Goal: Manage account settings

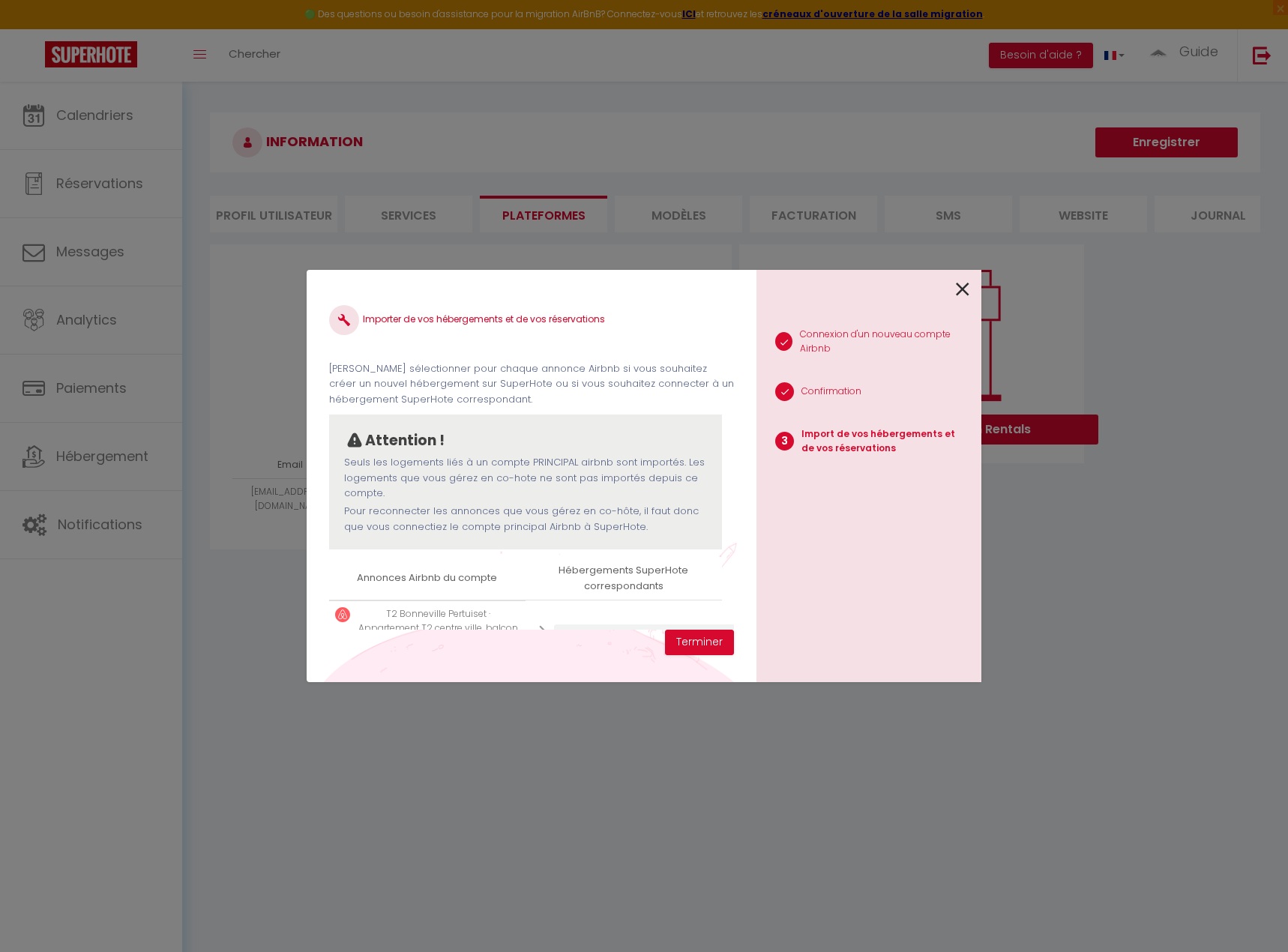
select select "33421"
select select "33422"
select select "33423"
select select "33424"
select select "33425"
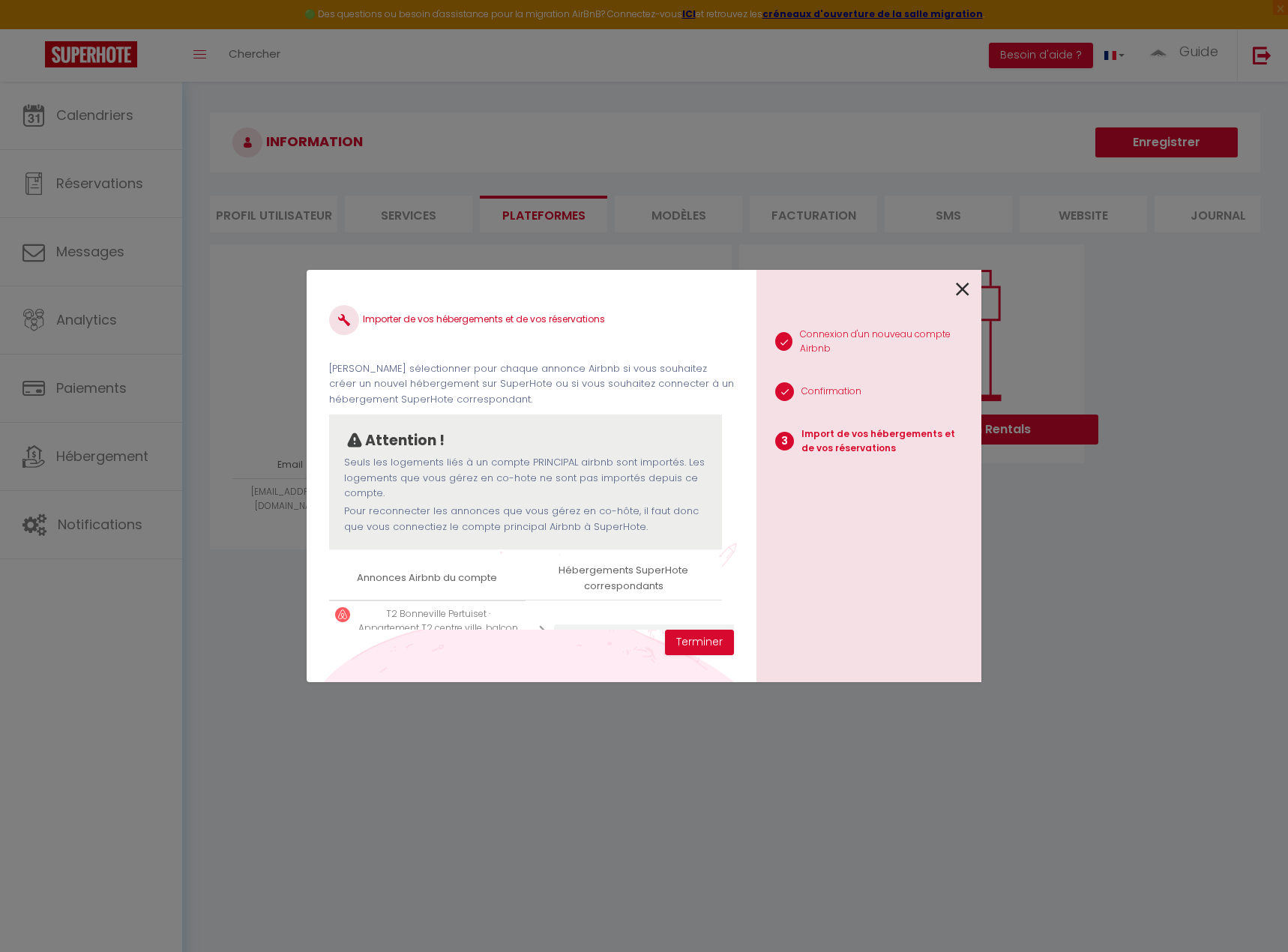
select select "33426"
select select "33430"
select select "33431"
select select "36537"
select select "41302"
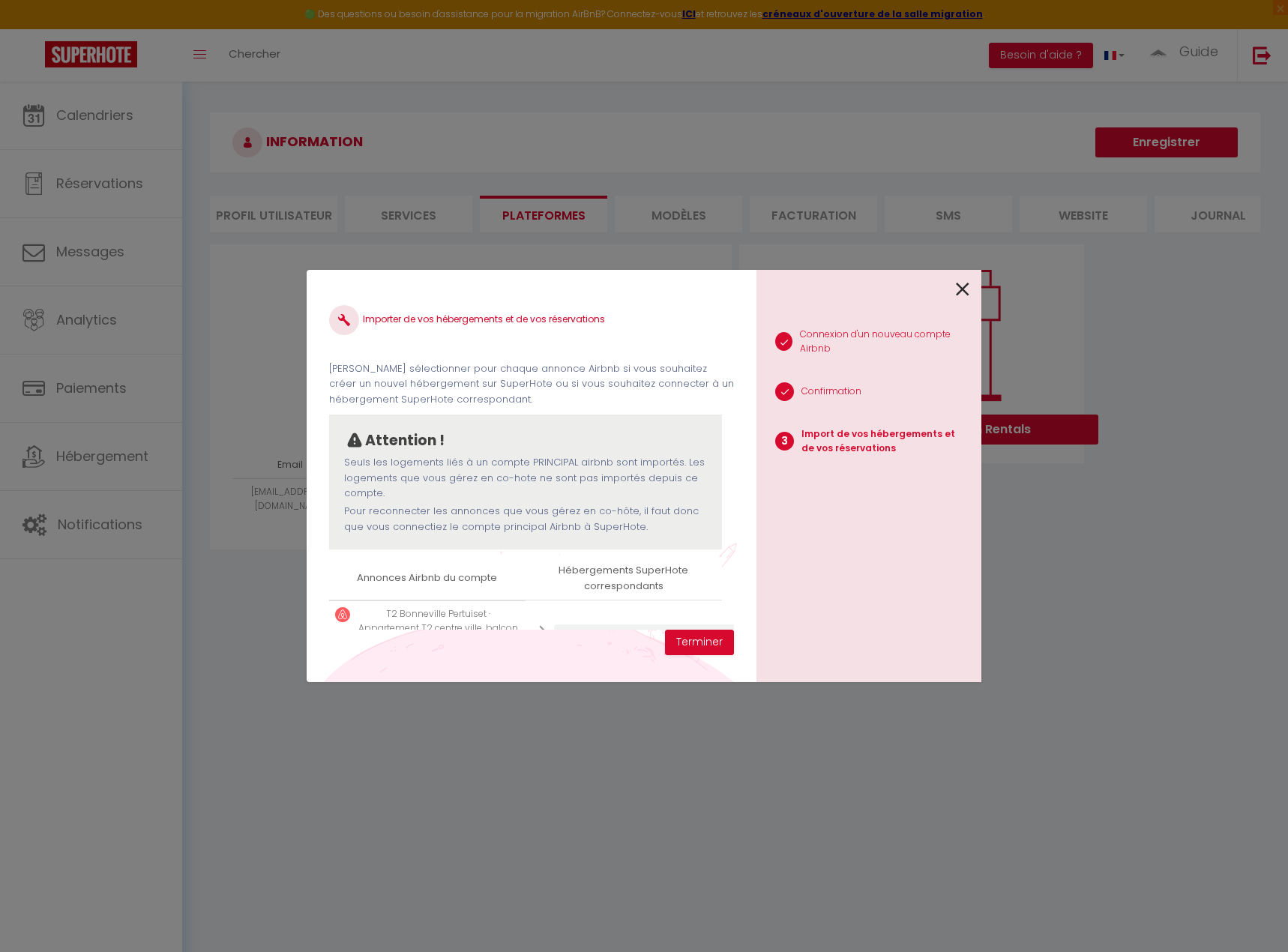
select select "41434"
select select "44589"
select select "46299"
select select "47623"
select select "47721"
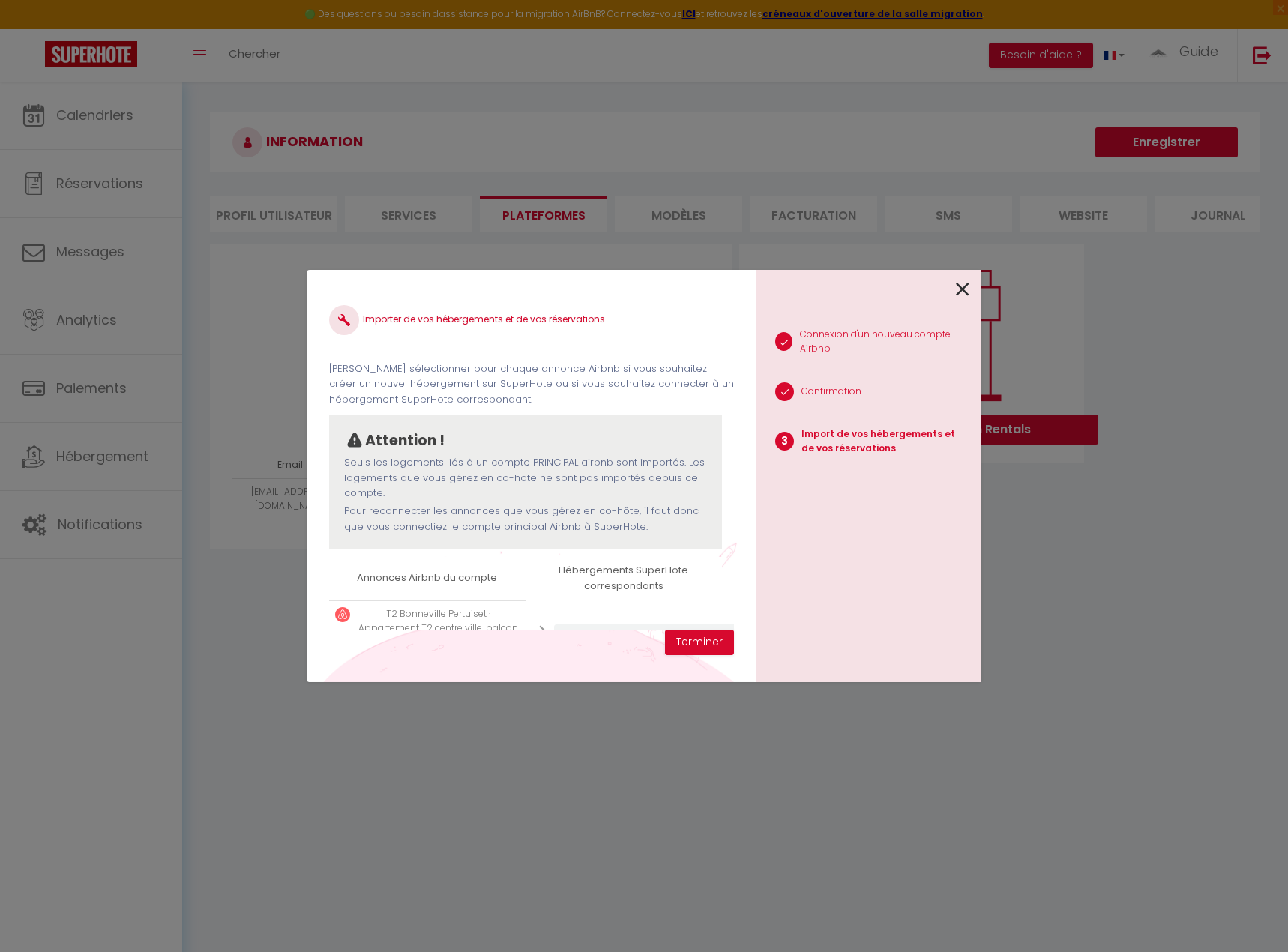
select select "49375"
select select "49897"
select select "50161"
select select "50289"
select select "51476"
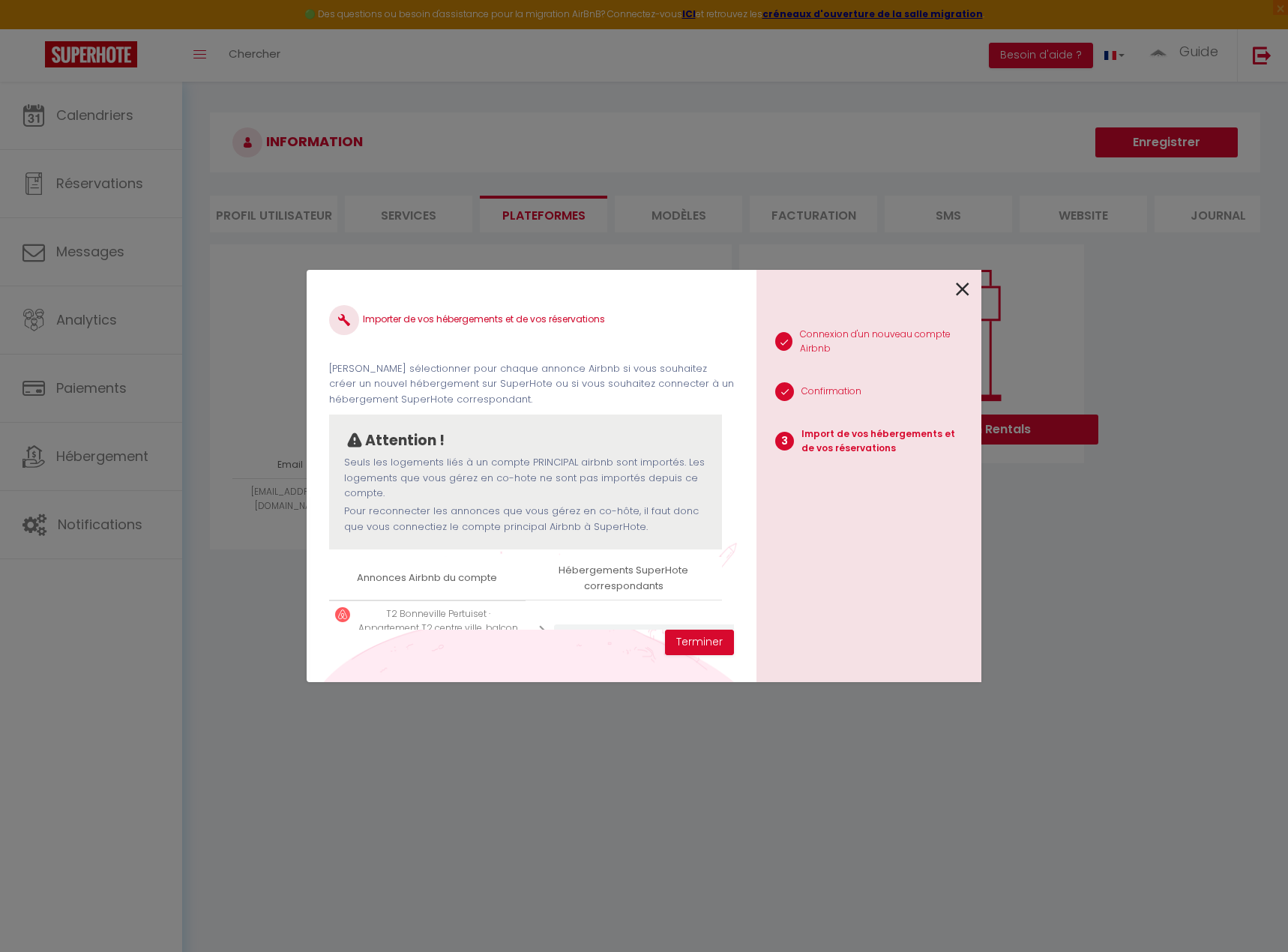
select select "52313"
select select "52759"
select select "57629"
select select "63030"
select select "63351"
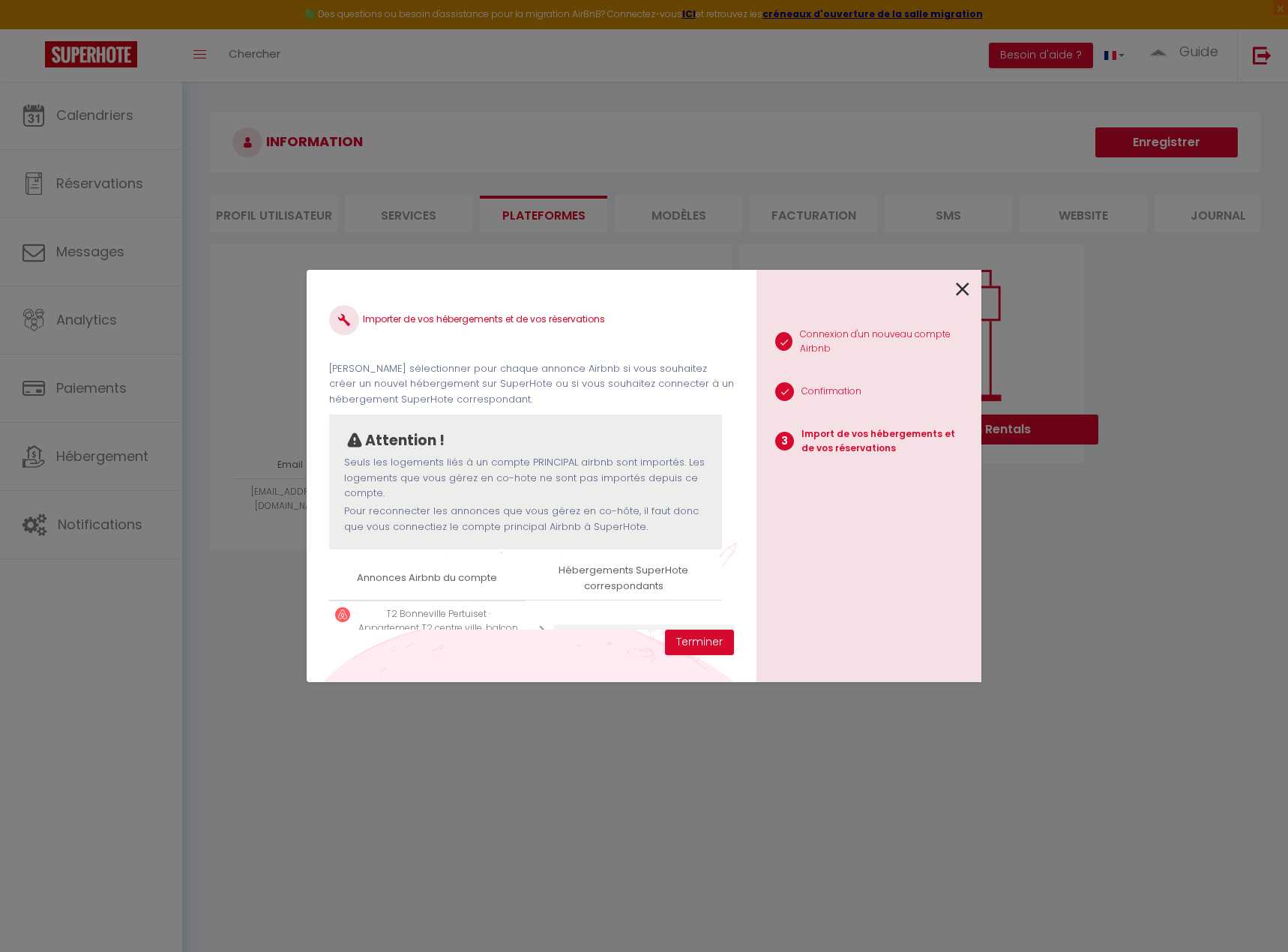
select select "63493"
select select "64111"
select select "64848"
select select "70391"
select select "70392"
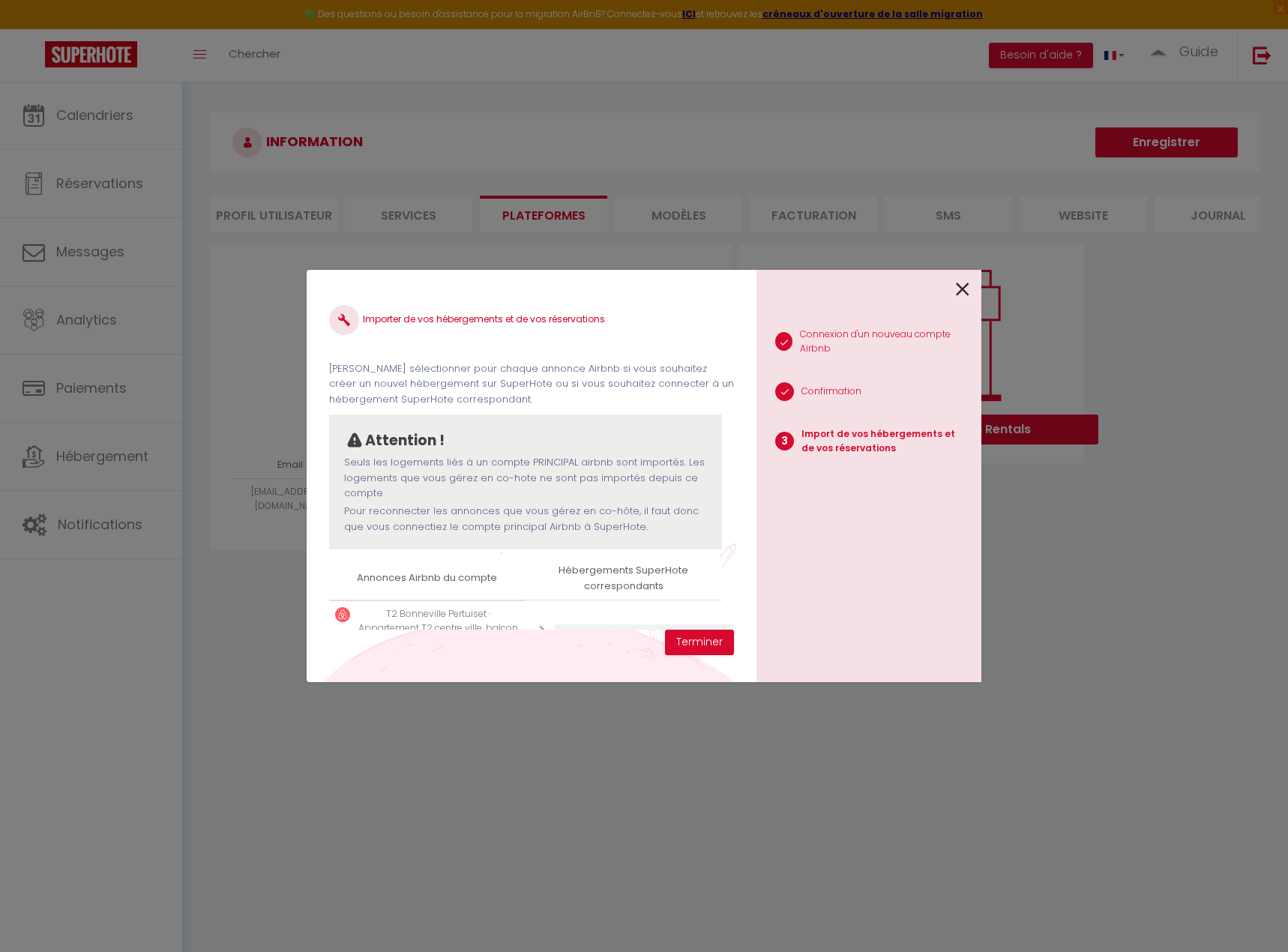
select select "72141"
select select "76696"
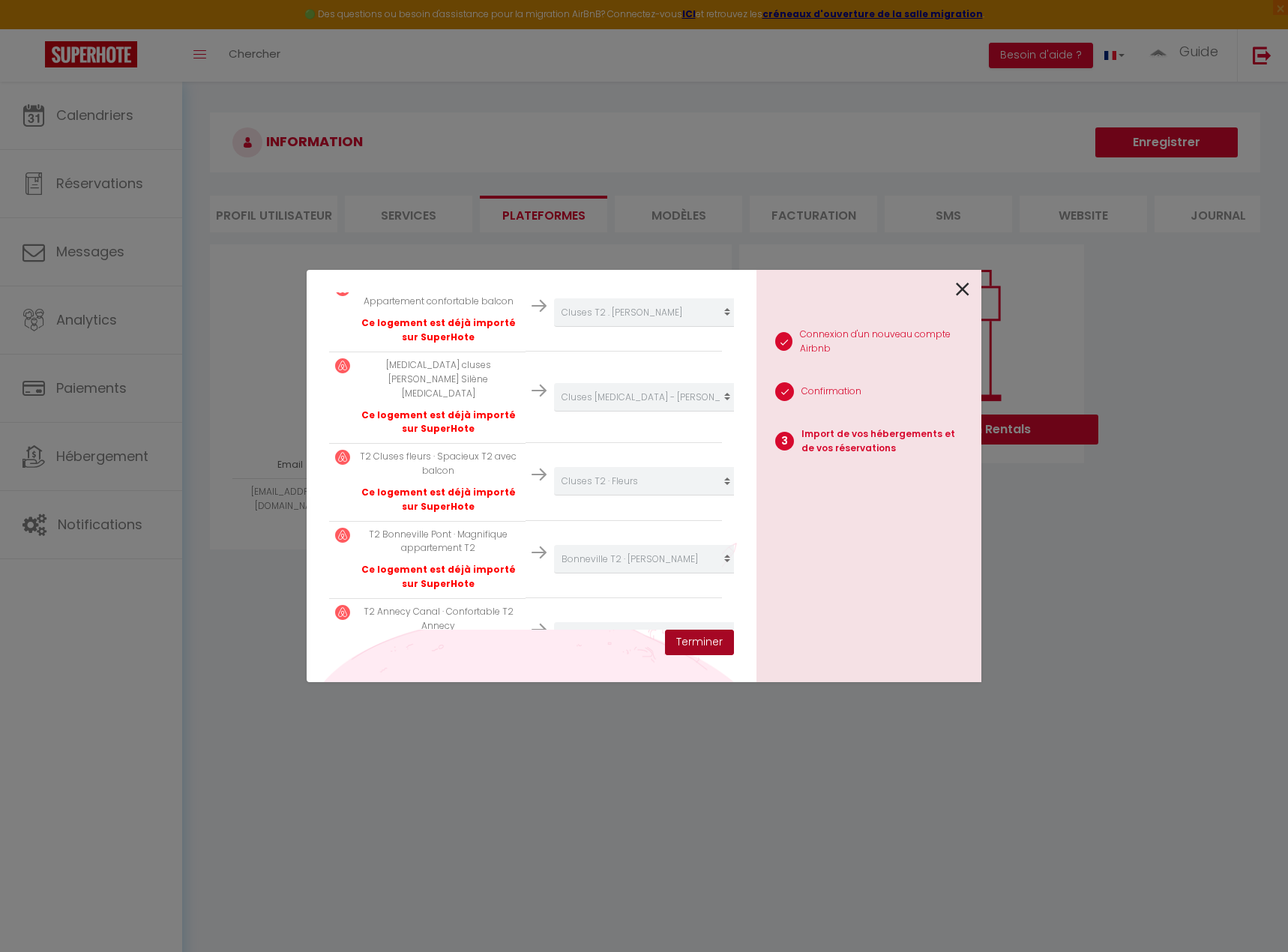
click at [726, 644] on button "Terminer" at bounding box center [699, 642] width 69 height 26
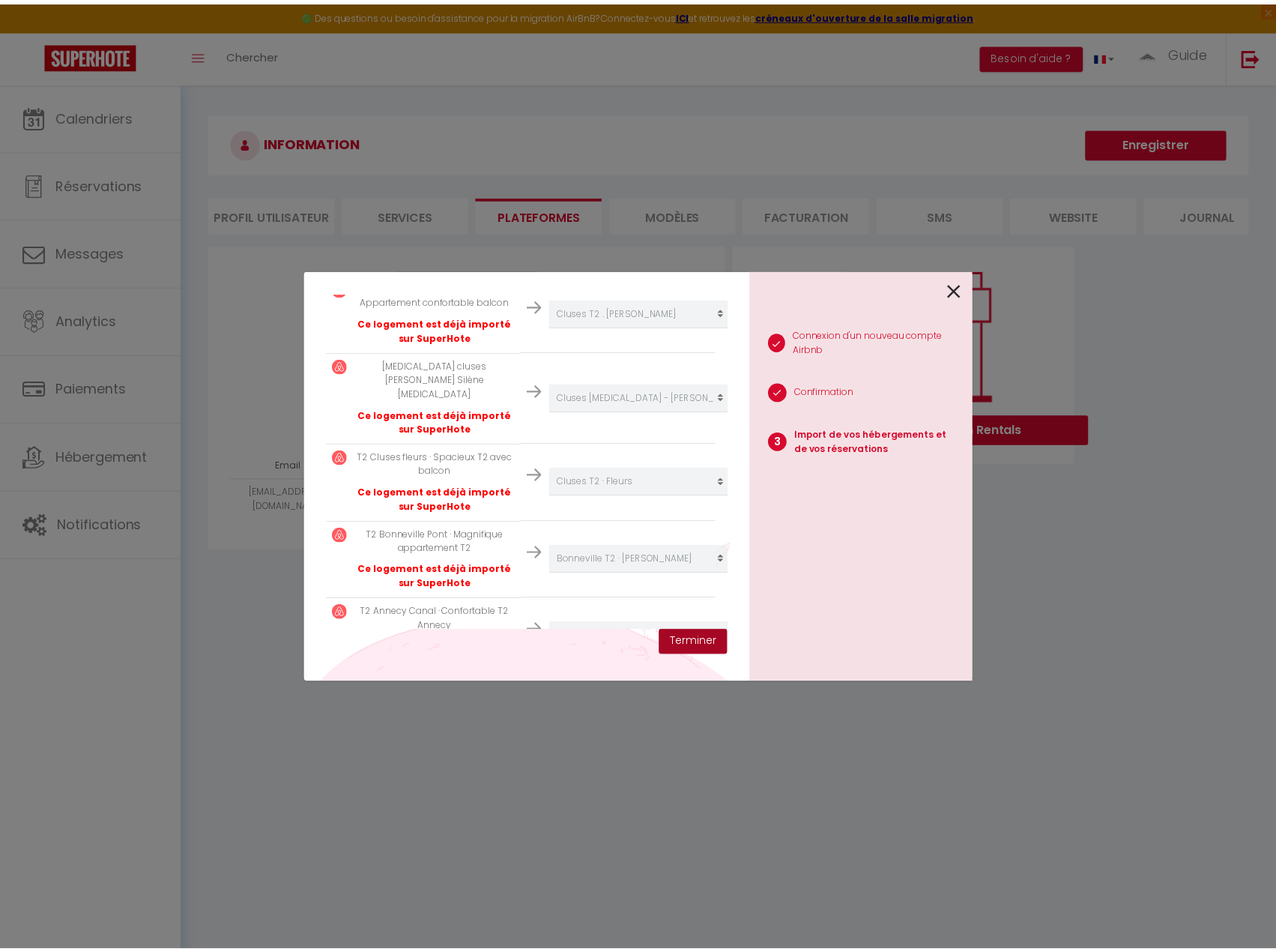
scroll to position [2224, 0]
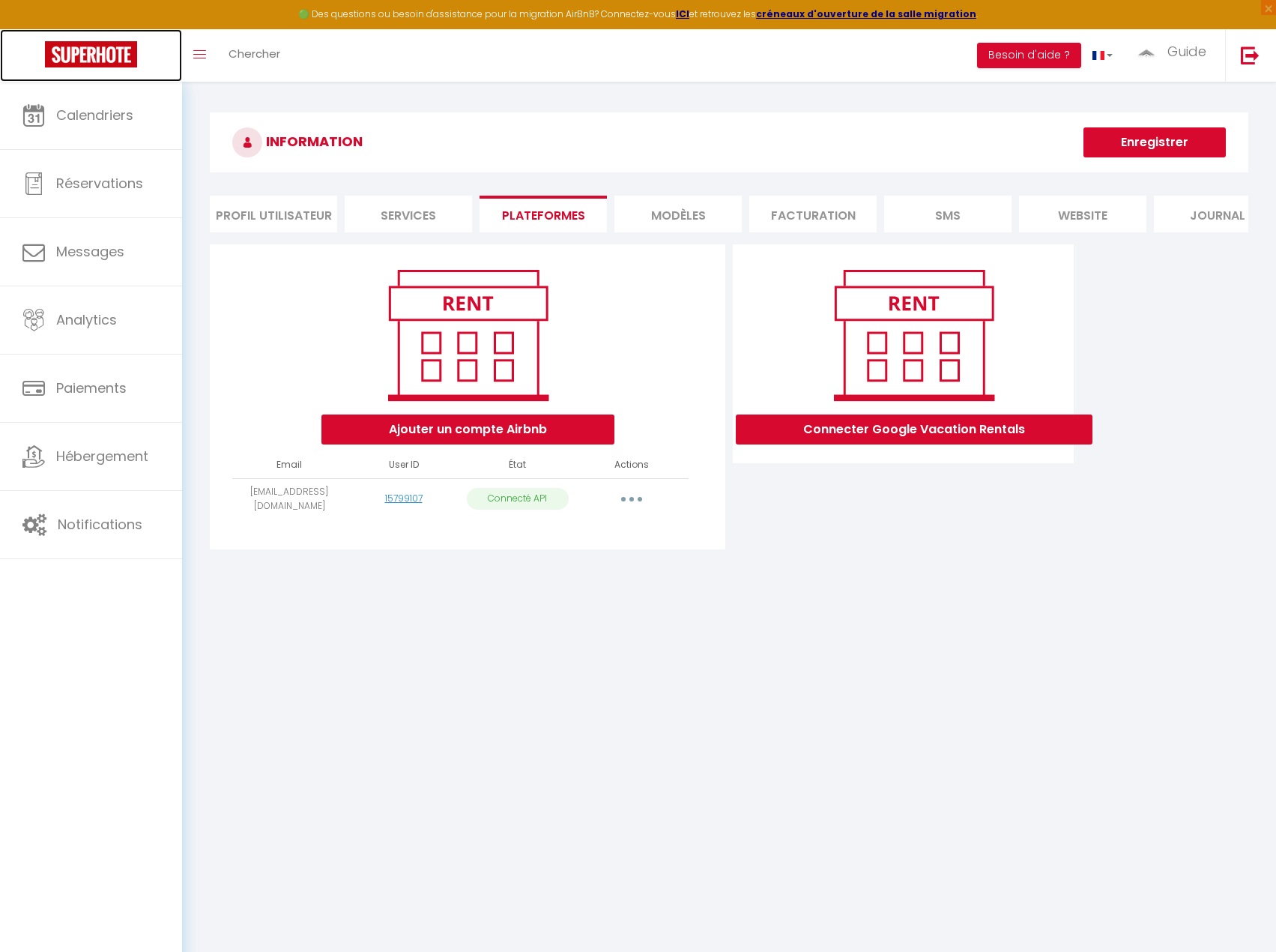
click at [106, 67] on img at bounding box center [91, 54] width 92 height 26
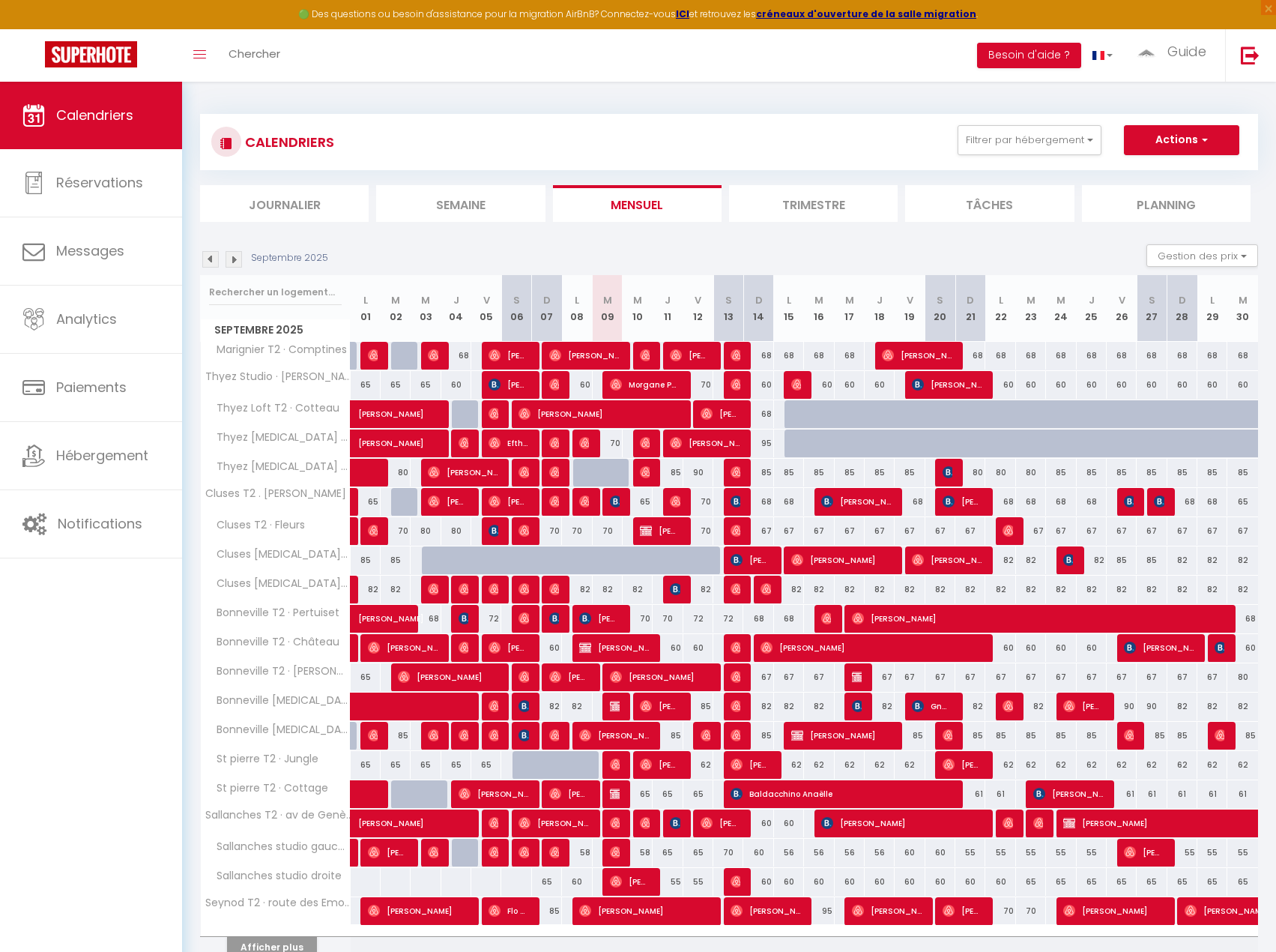
click at [797, 50] on div "Toggle menubar Chercher BUTTON Besoin d'aide ? Guide Paramètres Équipe" at bounding box center [686, 55] width 1156 height 53
click at [805, 52] on div "Toggle menubar Chercher BUTTON Besoin d'aide ? Guide Paramètres Équipe" at bounding box center [686, 55] width 1156 height 53
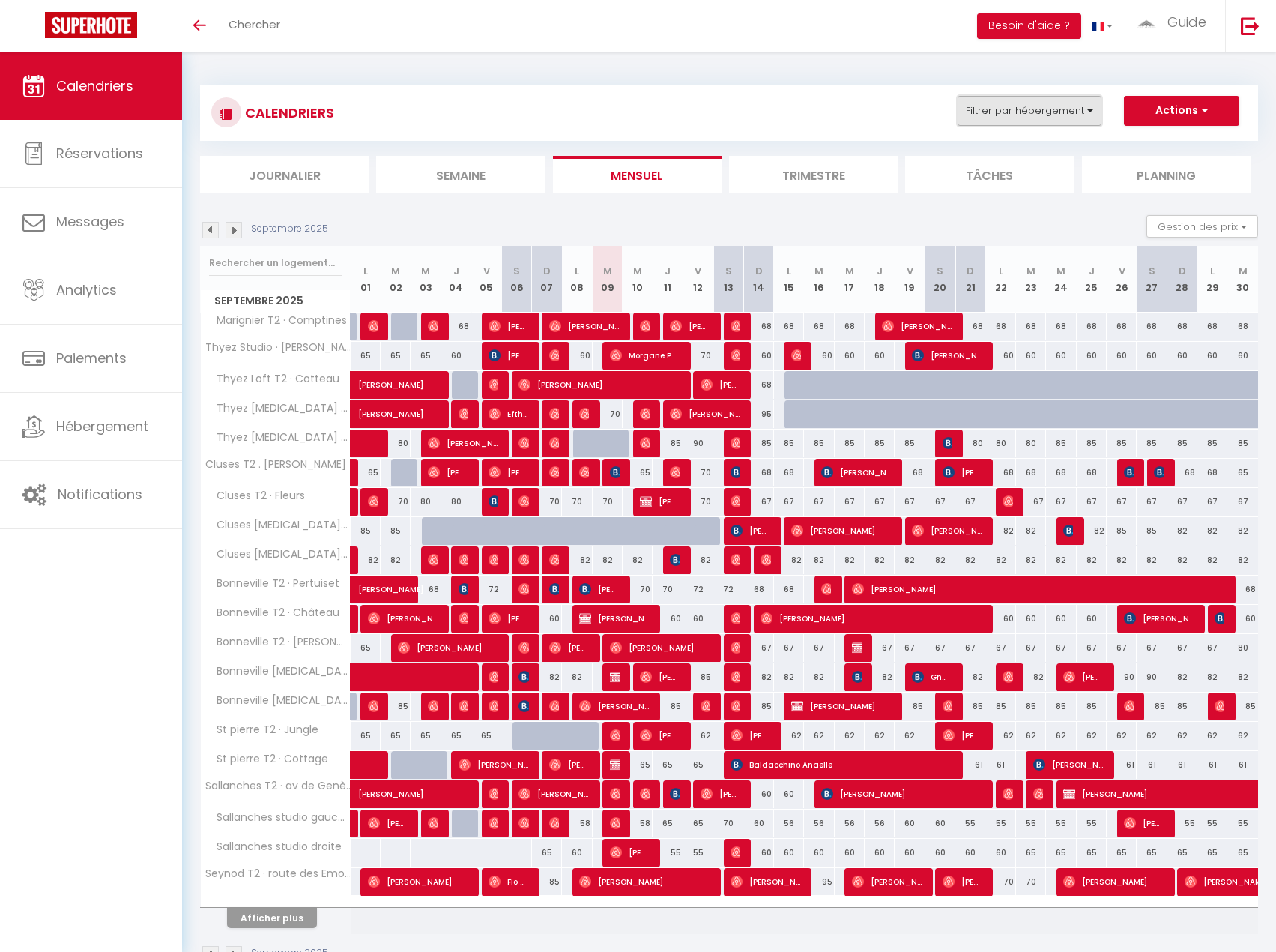
click at [995, 118] on button "Filtrer par hébergement" at bounding box center [1030, 110] width 144 height 30
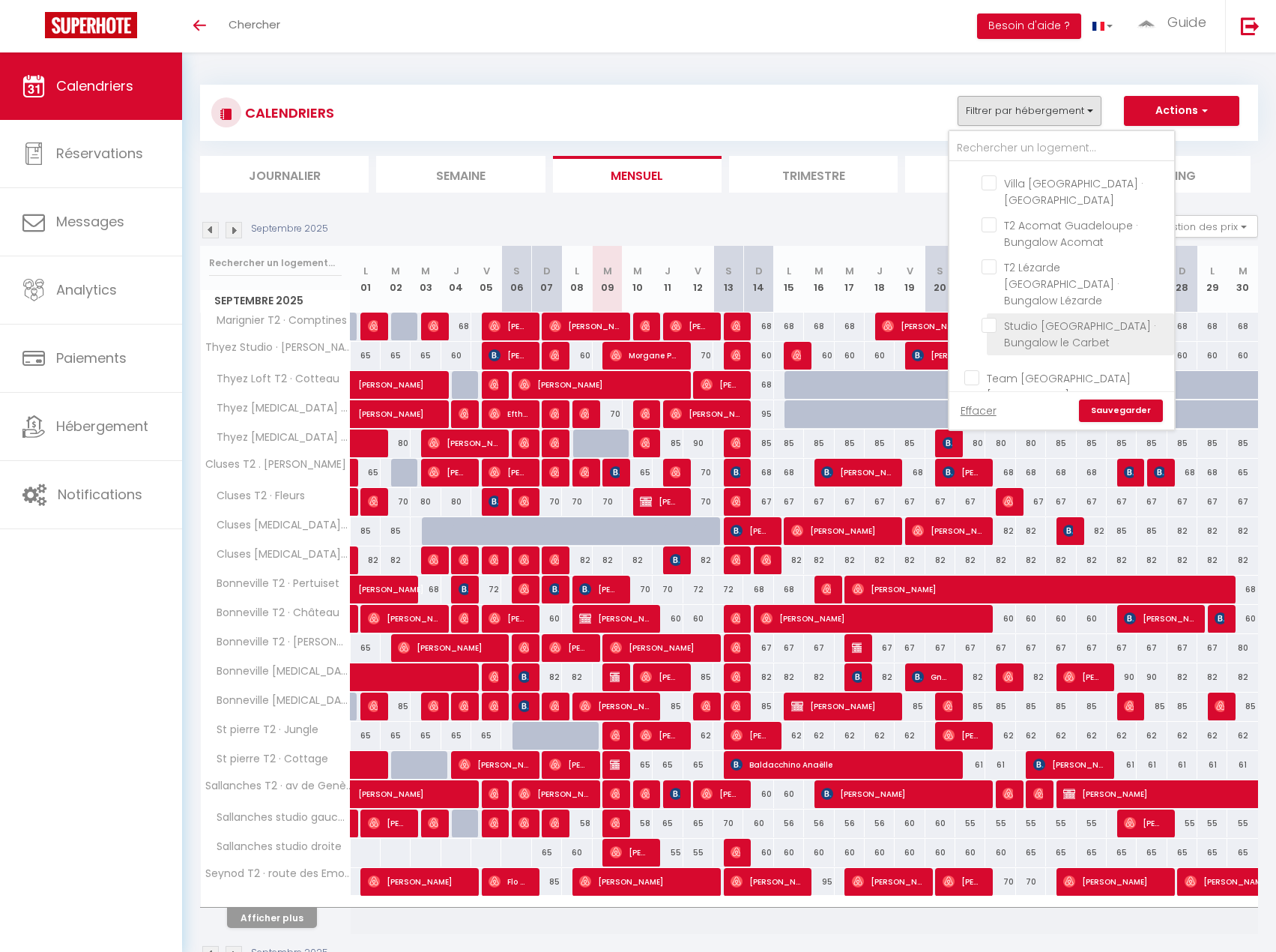
scroll to position [225, 0]
click at [975, 337] on input "Team [GEOGRAPHIC_DATA][PERSON_NAME]" at bounding box center [1077, 344] width 225 height 15
checkbox input "true"
checkbox input "false"
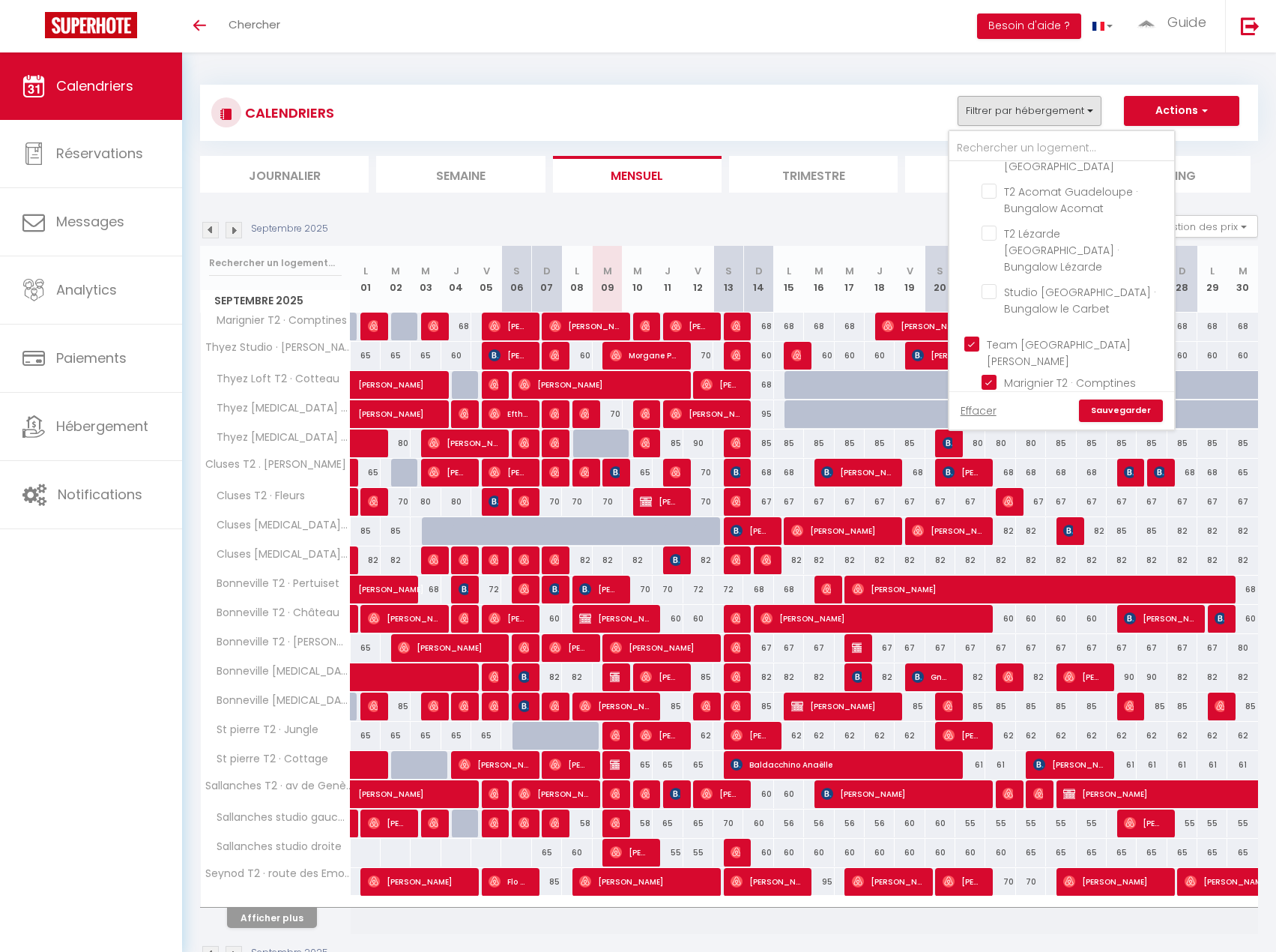
checkbox input "false"
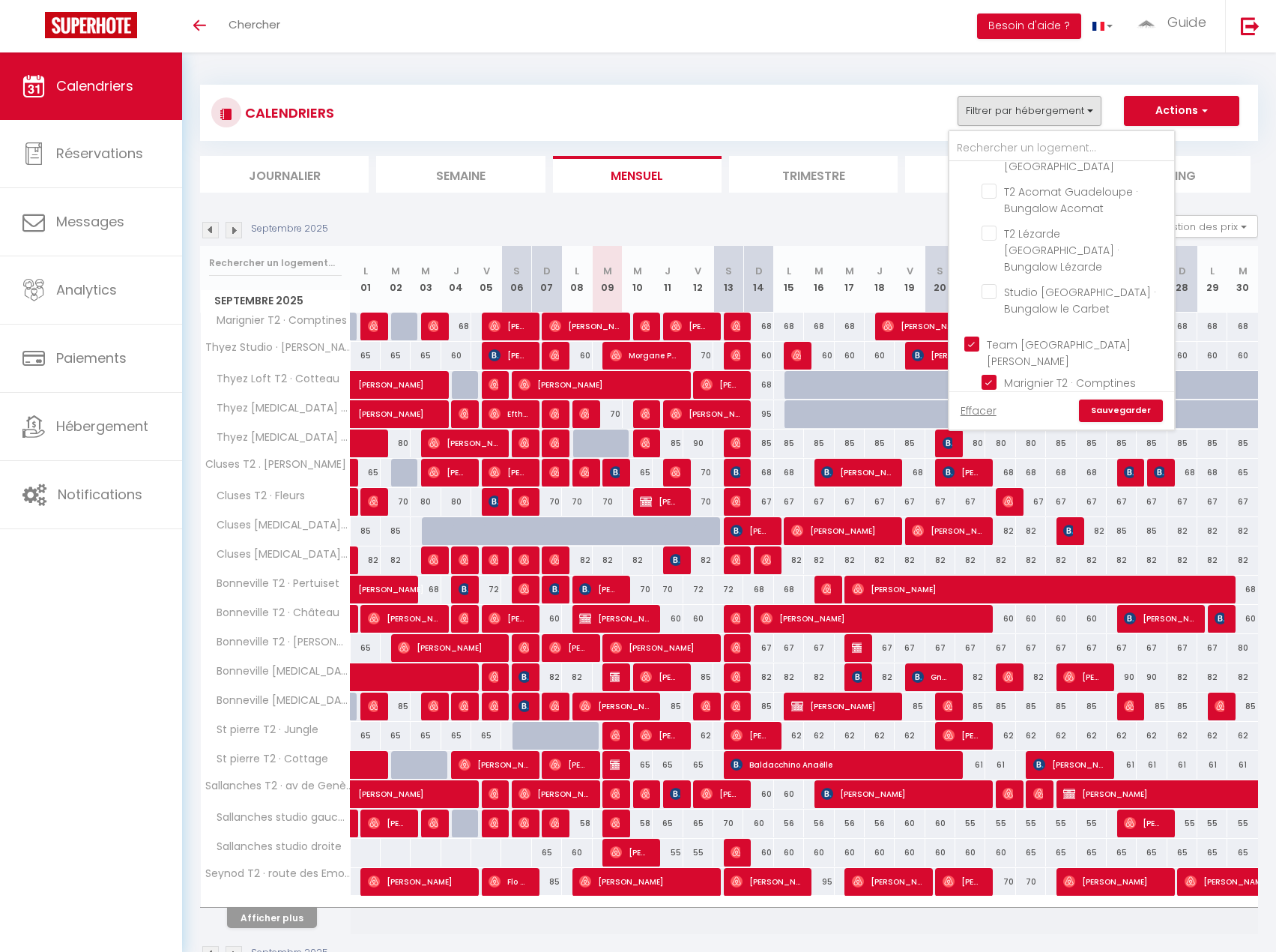
checkbox input "false"
click at [974, 337] on input "Team [GEOGRAPHIC_DATA][PERSON_NAME]" at bounding box center [1077, 344] width 225 height 15
checkbox input "false"
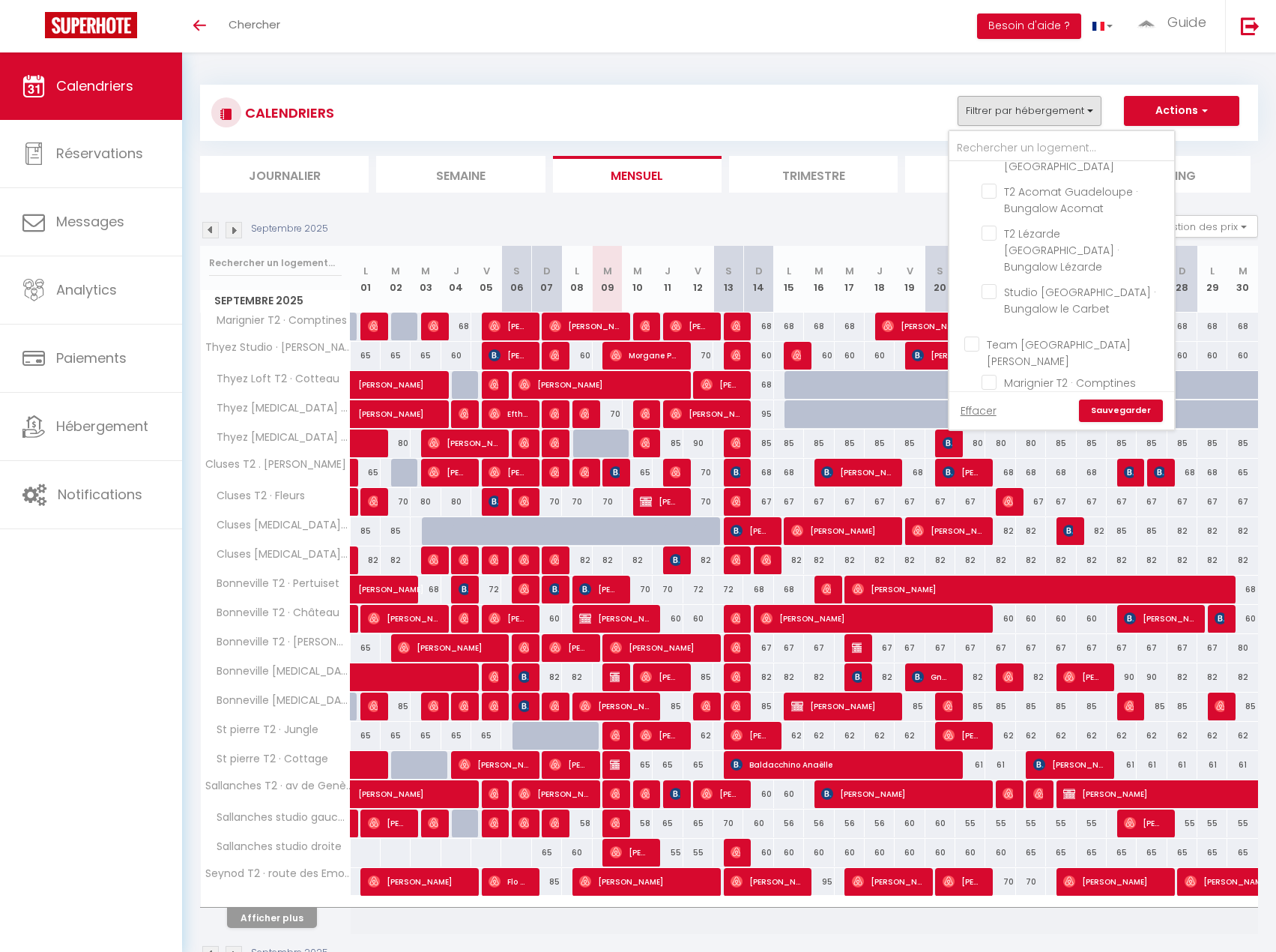
checkbox input "false"
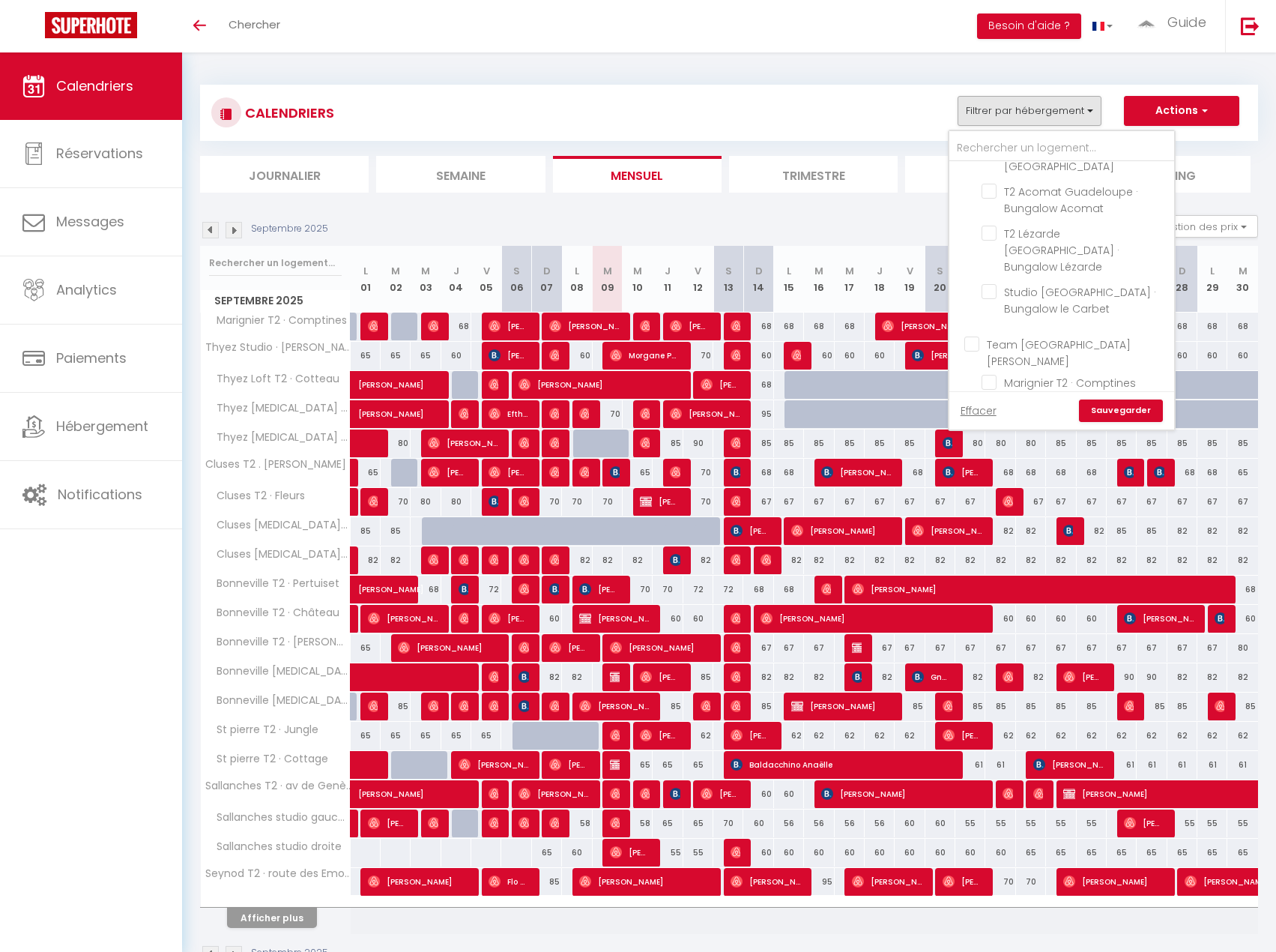
checkbox input "false"
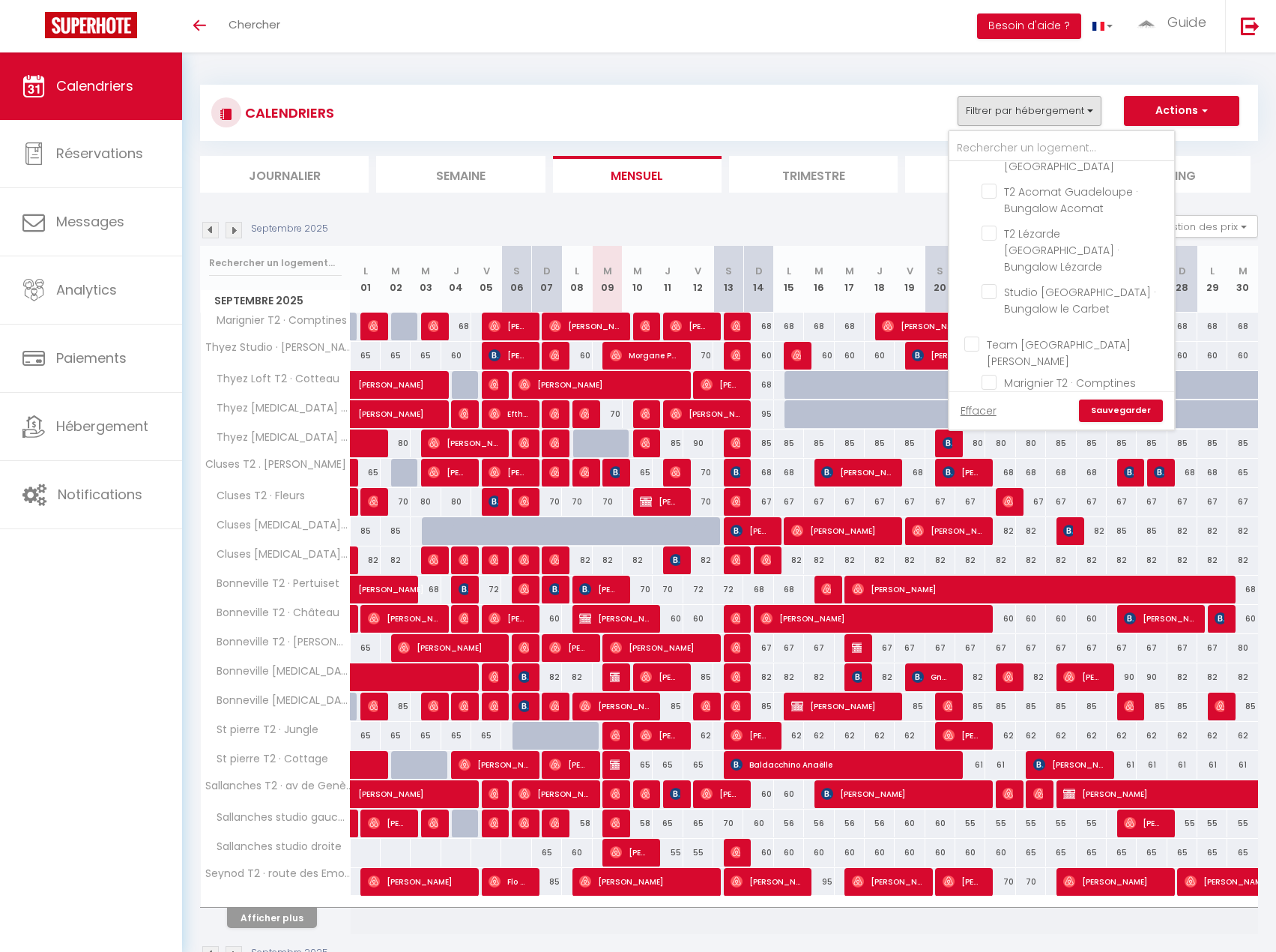
checkbox input "false"
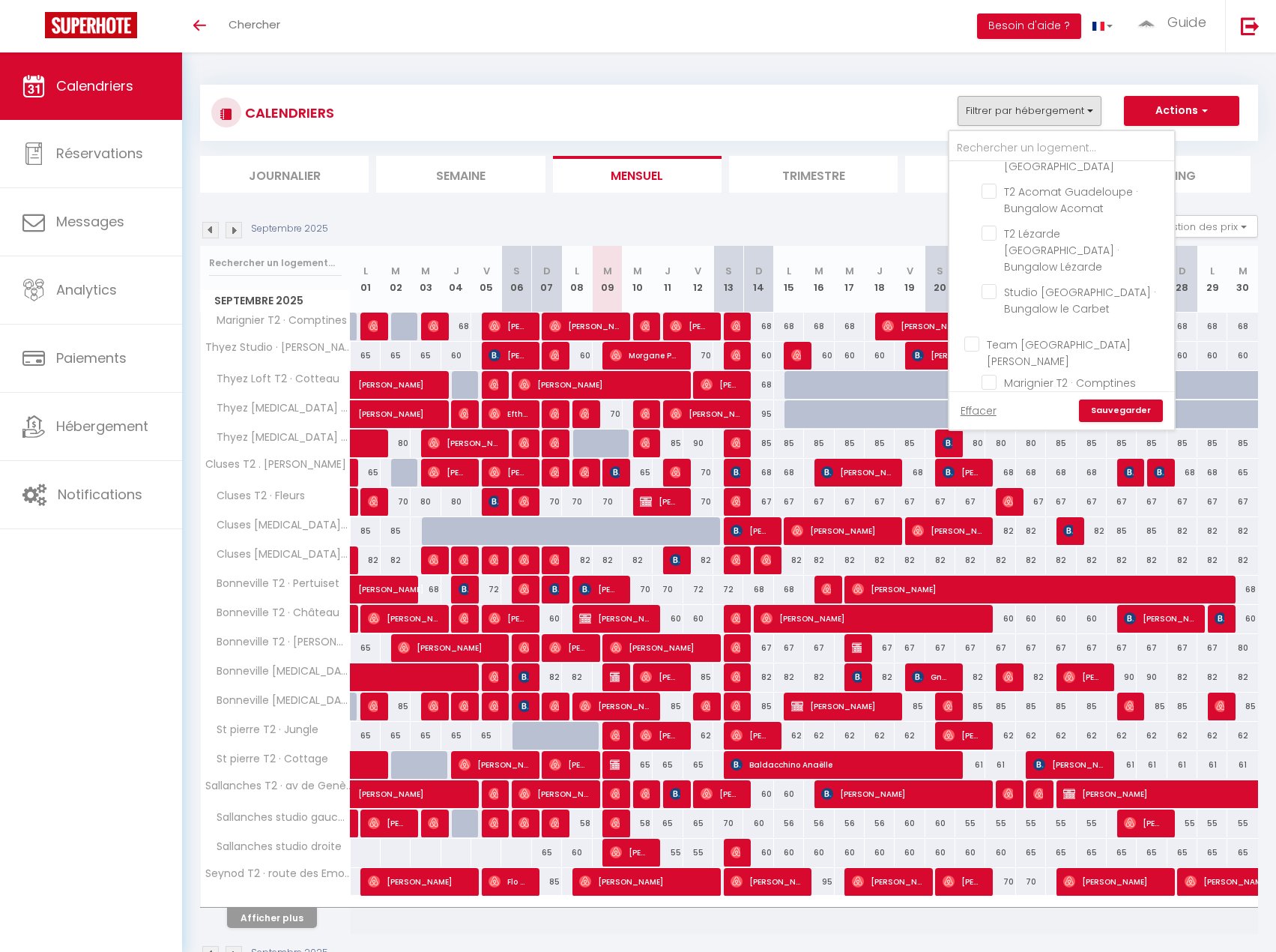
checkbox input "false"
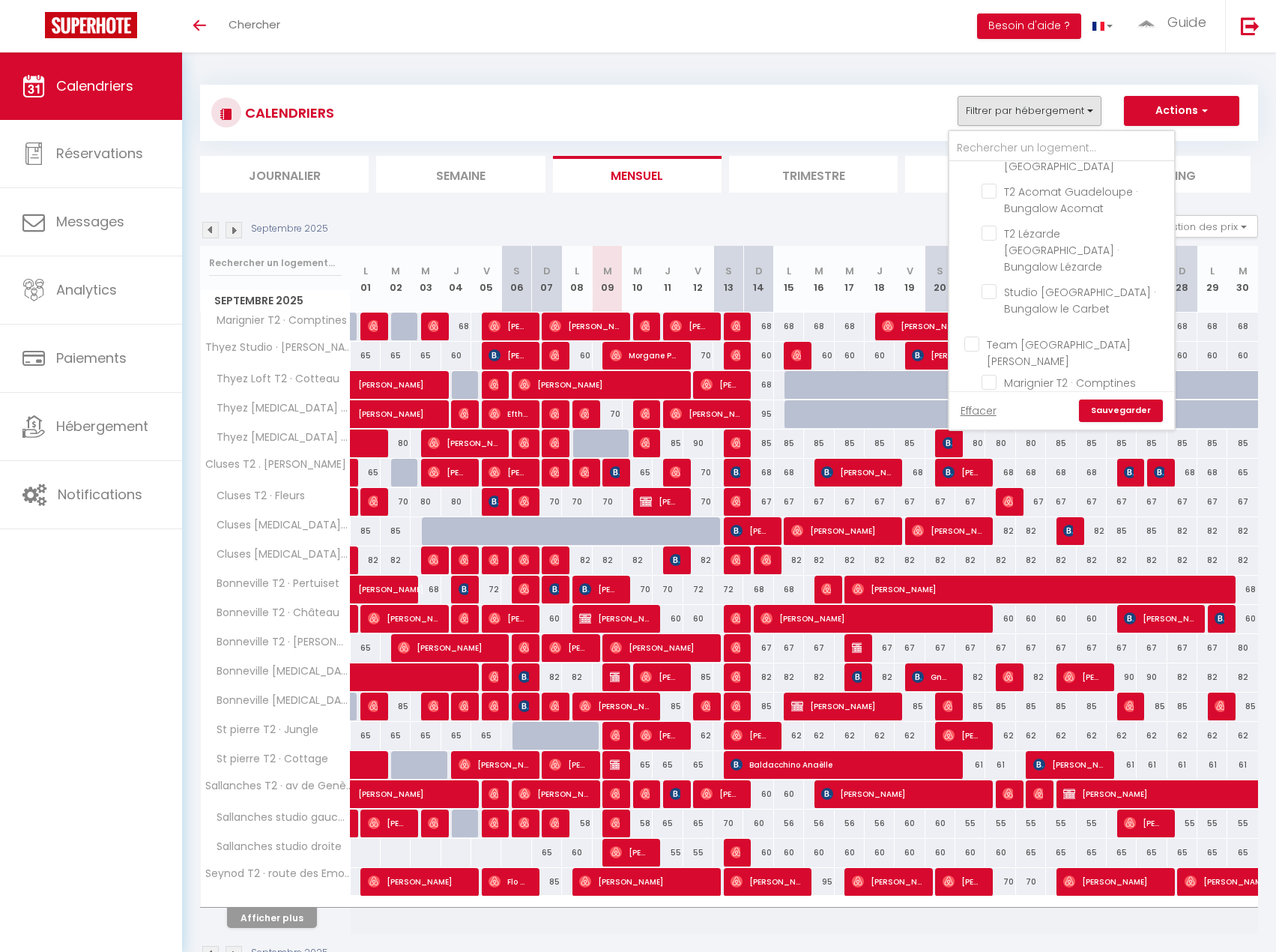
checkbox input "false"
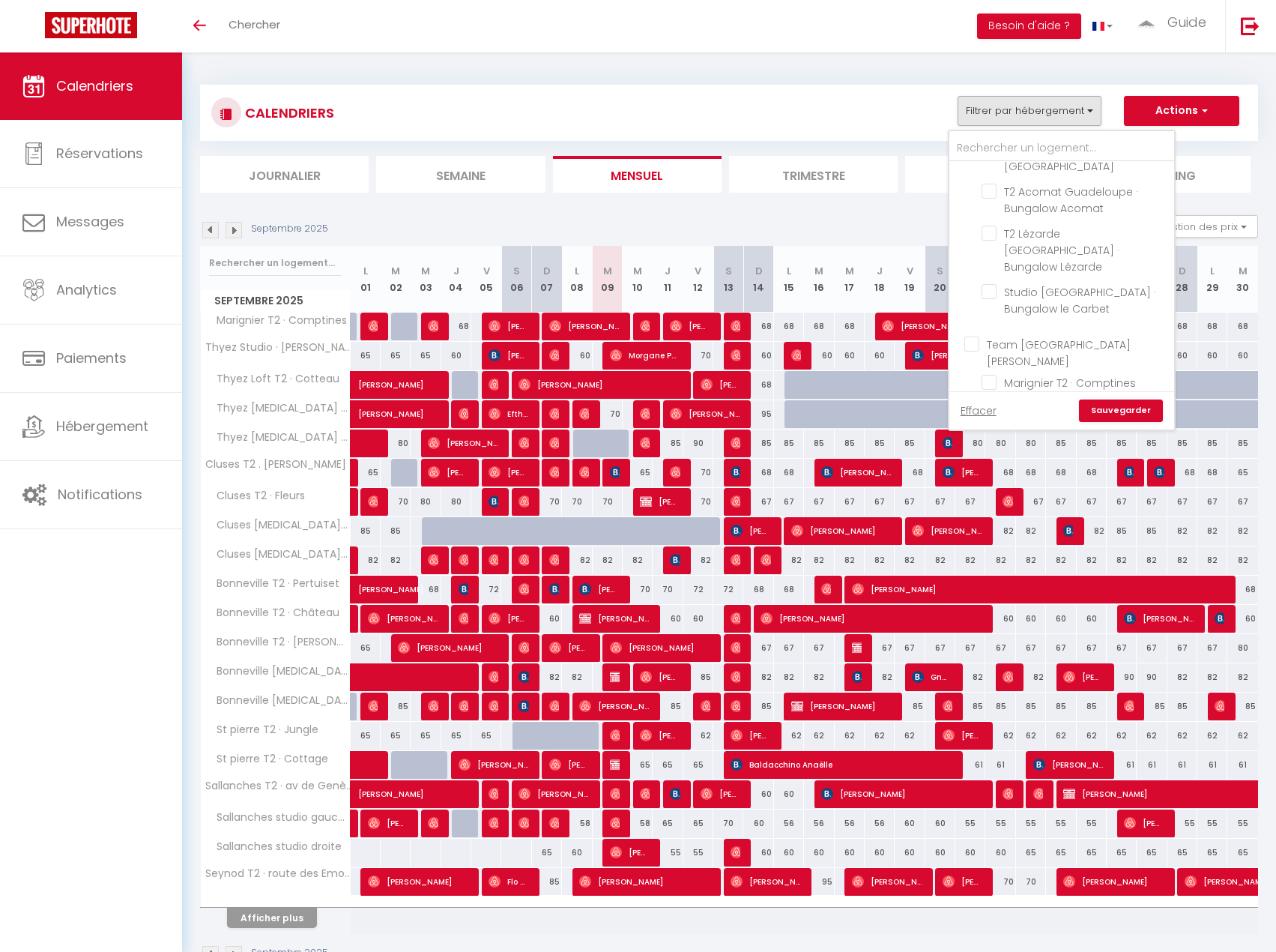
checkbox input "false"
click at [1029, 299] on li "Thyez [MEDICAL_DATA] · Coteau" at bounding box center [1080, 320] width 187 height 42
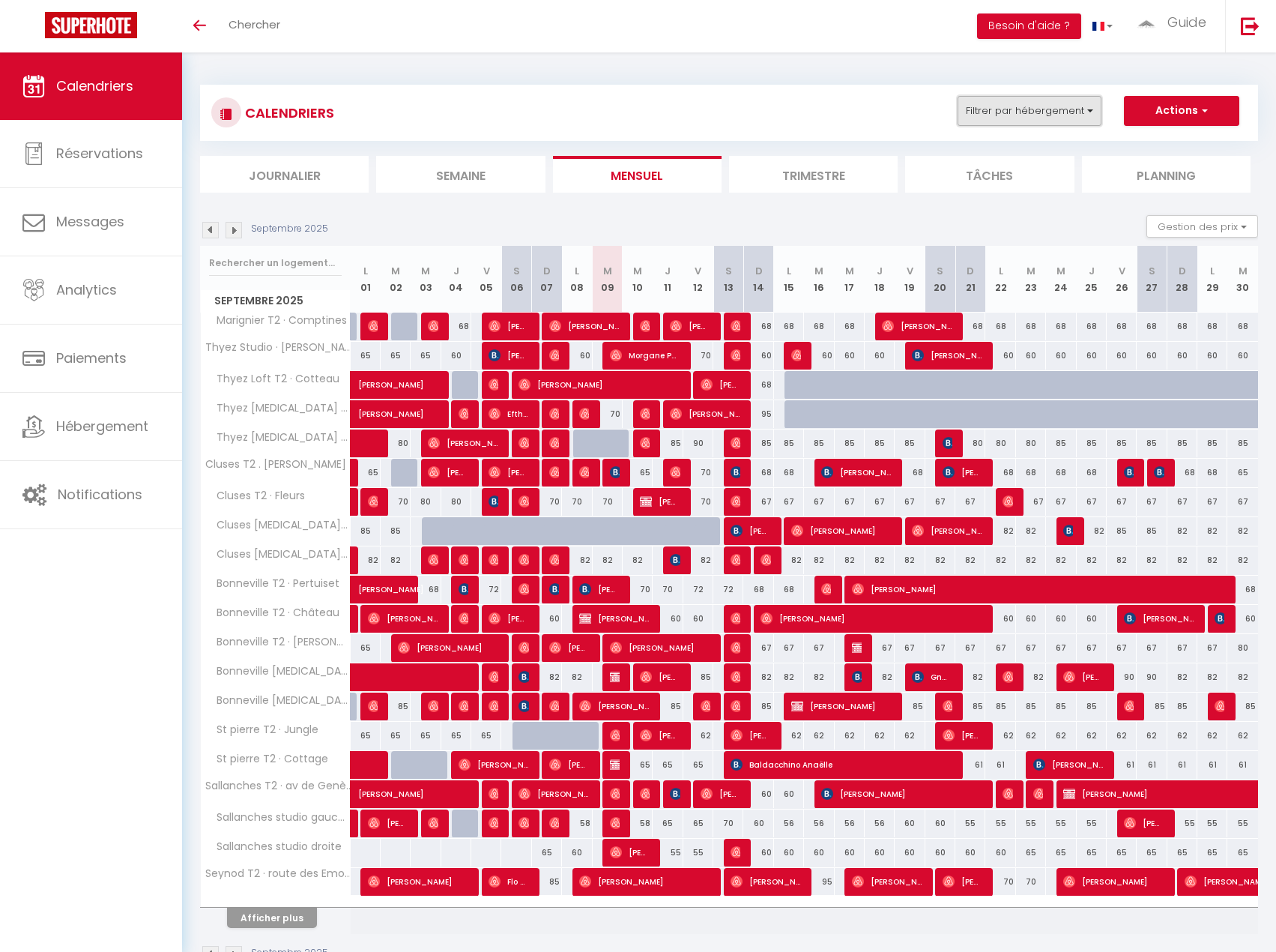
click at [1052, 111] on button "Filtrer par hébergement" at bounding box center [1030, 110] width 144 height 30
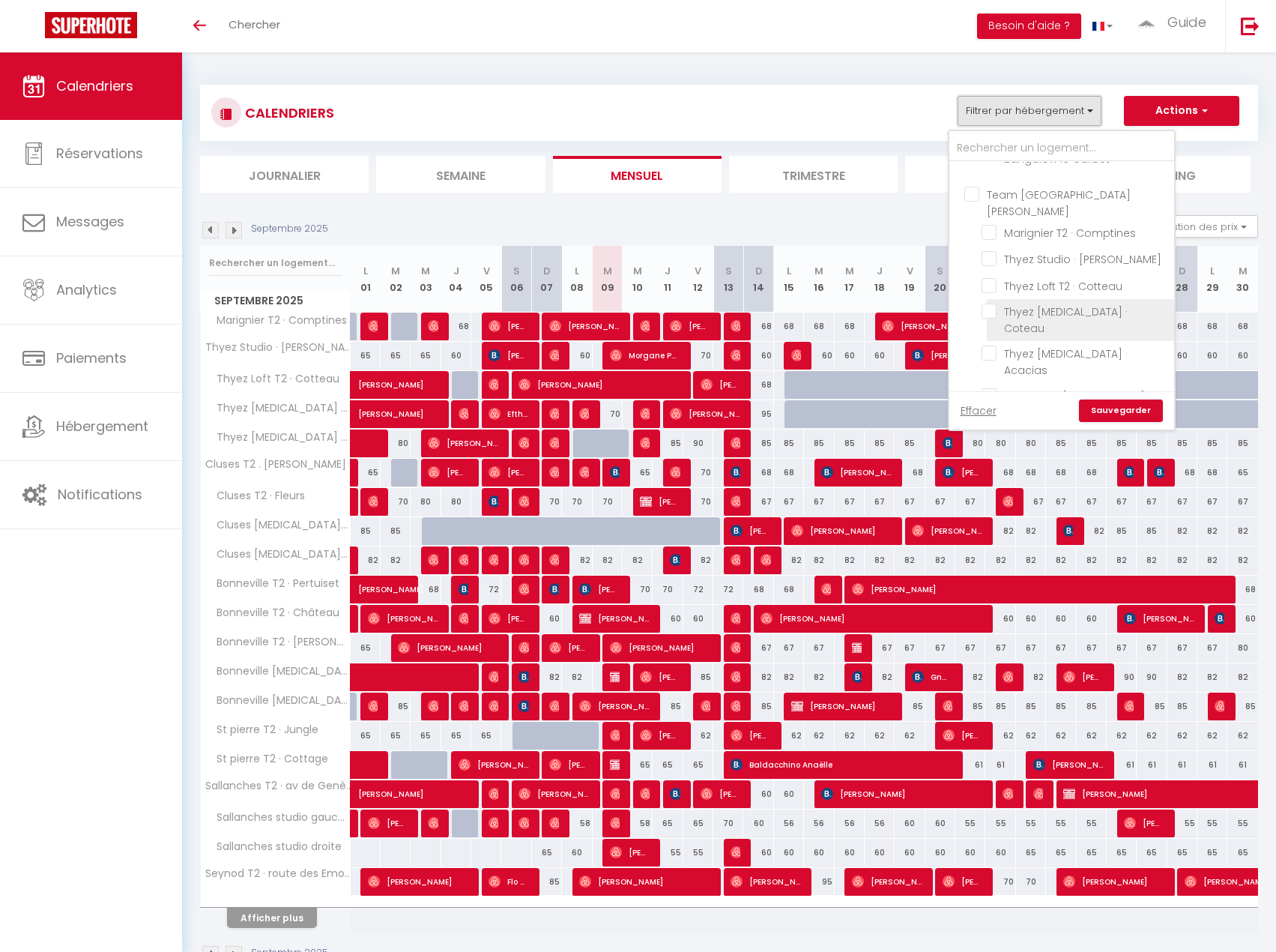
scroll to position [391, 0]
click at [988, 287] on input "Thyez [MEDICAL_DATA] · Coteau" at bounding box center [1075, 294] width 187 height 15
checkbox input "true"
click at [1123, 410] on link "Sauvegarder" at bounding box center [1122, 410] width 84 height 22
